Goal: Use online tool/utility: Utilize a website feature to perform a specific function

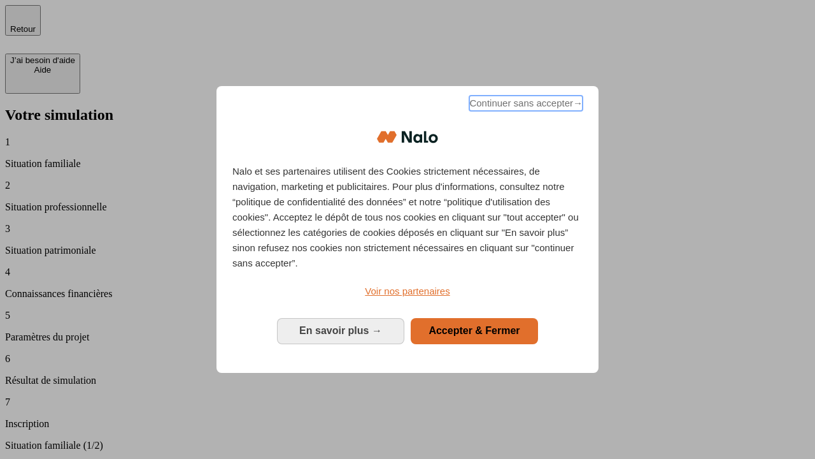
click at [525, 105] on span "Continuer sans accepter →" at bounding box center [525, 103] width 113 height 15
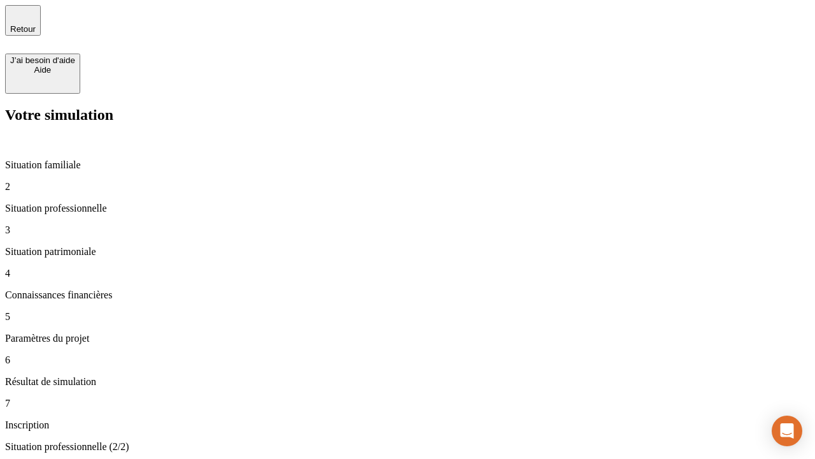
type input "30 000"
type input "1 000"
